Goal: Check status: Check status

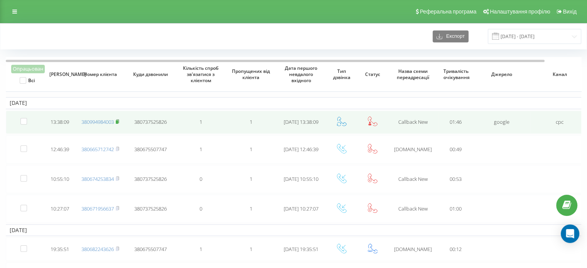
click at [118, 120] on rect at bounding box center [117, 121] width 2 height 3
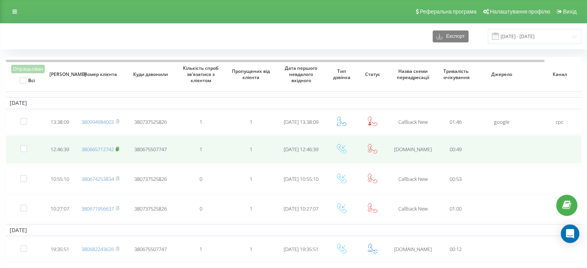
click at [117, 148] on rect at bounding box center [117, 149] width 2 height 3
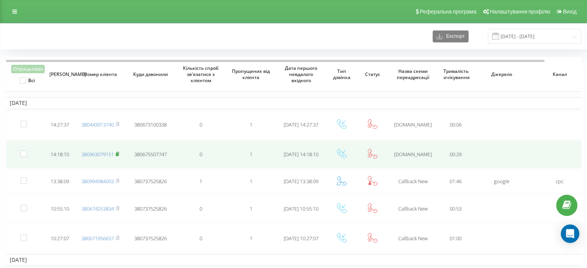
click at [118, 154] on rect at bounding box center [117, 154] width 2 height 3
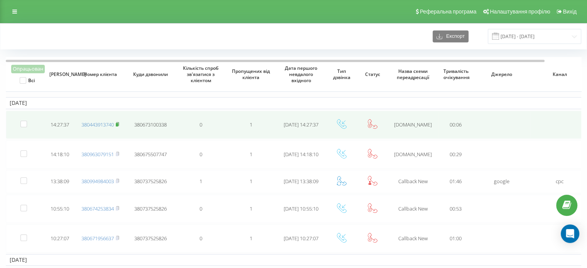
click at [118, 123] on rect at bounding box center [117, 124] width 2 height 3
